Goal: Use online tool/utility: Utilize a website feature to perform a specific function

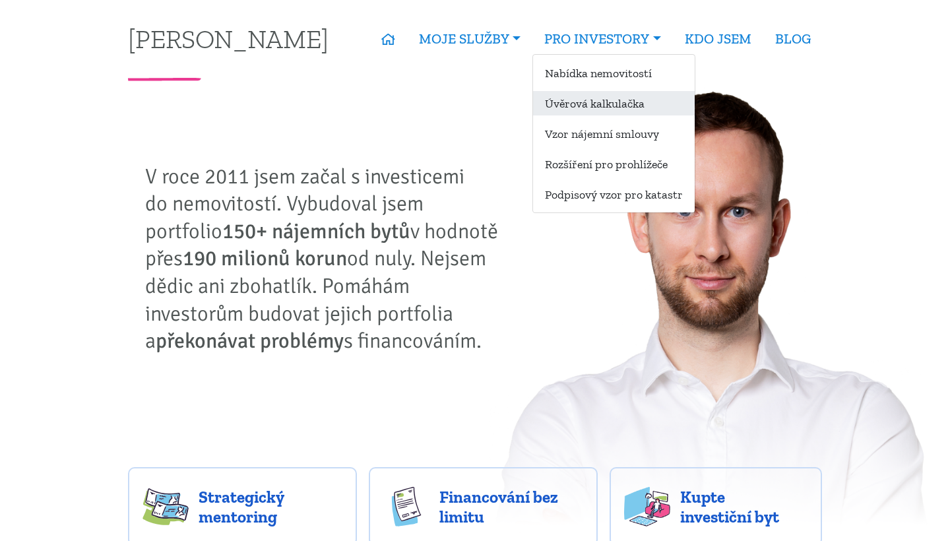
click at [616, 98] on link "Úvěrová kalkulačka" at bounding box center [614, 103] width 162 height 24
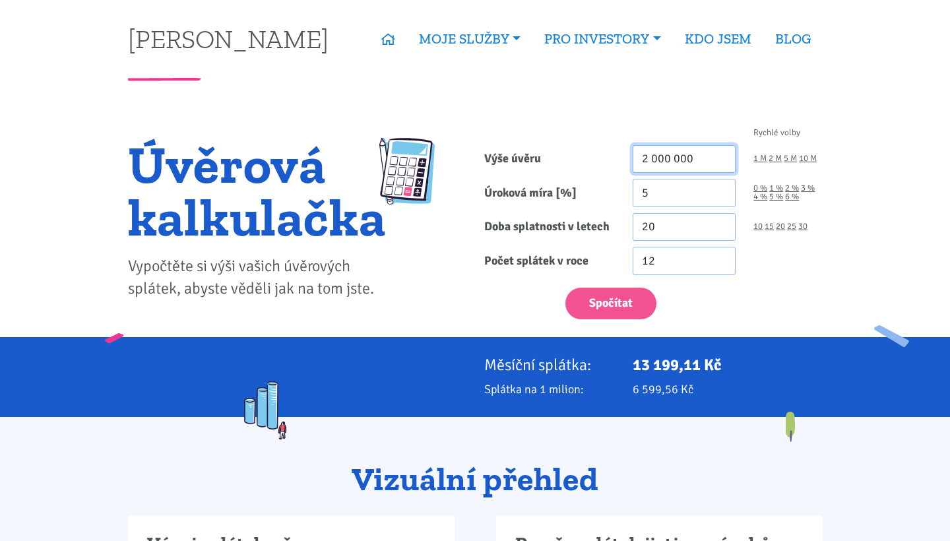
click at [663, 165] on input "2 000 000" at bounding box center [684, 159] width 104 height 28
type input "2 317 000"
click at [658, 193] on input "5" at bounding box center [684, 193] width 104 height 28
type input "4.99"
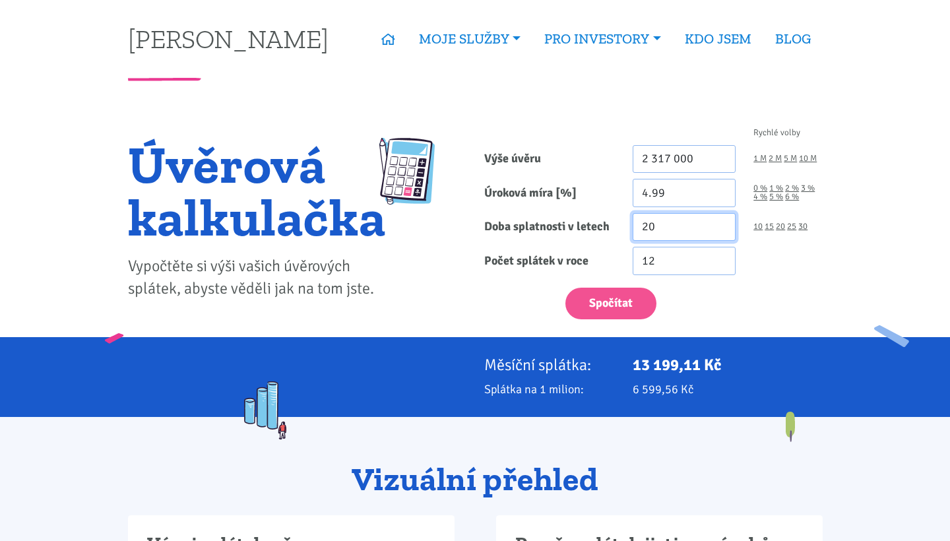
click at [670, 225] on input "20" at bounding box center [684, 227] width 104 height 28
type input "2"
type input "3"
type input "30"
click at [617, 305] on button "Spočítat" at bounding box center [610, 304] width 91 height 32
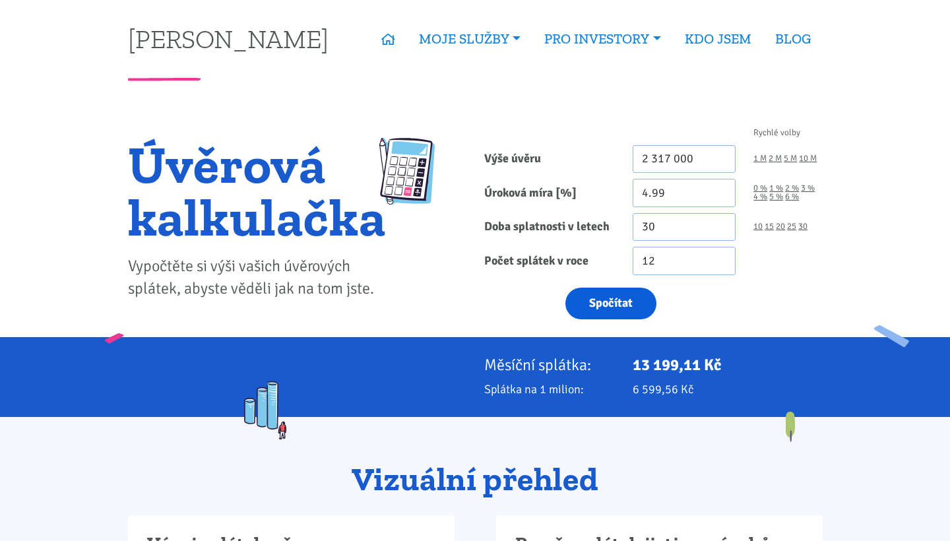
type input "2317000"
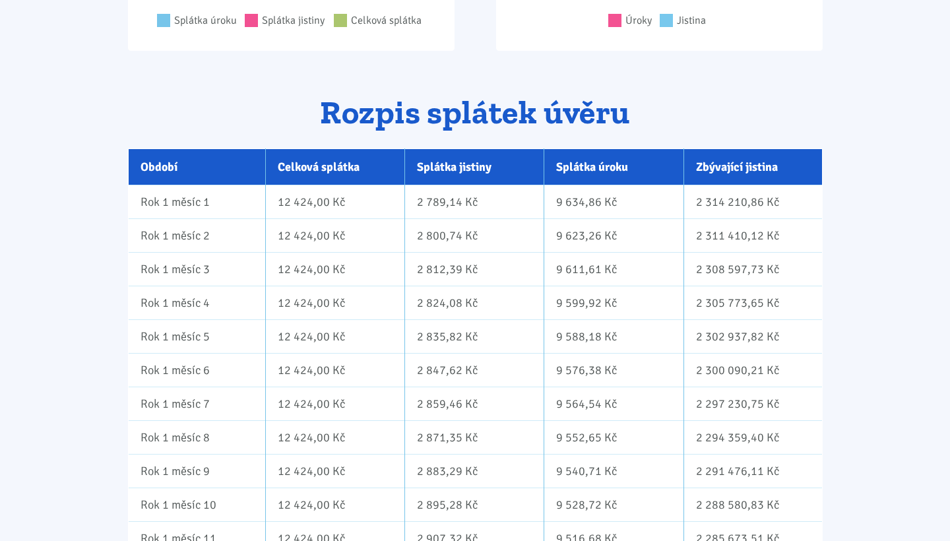
scroll to position [818, 0]
